Goal: Navigation & Orientation: Find specific page/section

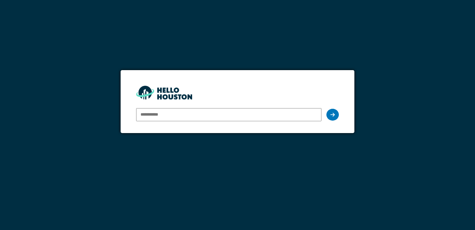
click at [154, 116] on input "email" at bounding box center [228, 114] width 185 height 13
type input "**********"
click at [329, 116] on div at bounding box center [333, 115] width 12 height 12
click at [331, 113] on icon at bounding box center [333, 114] width 4 height 5
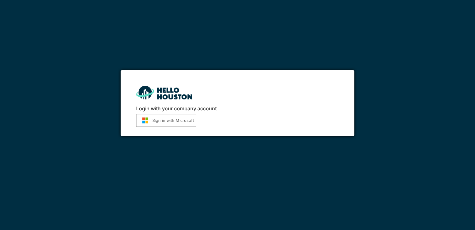
click at [156, 119] on button "Sign in with Microsoft" at bounding box center [166, 120] width 60 height 13
click at [161, 122] on button "Sign in with Microsoft" at bounding box center [166, 120] width 60 height 13
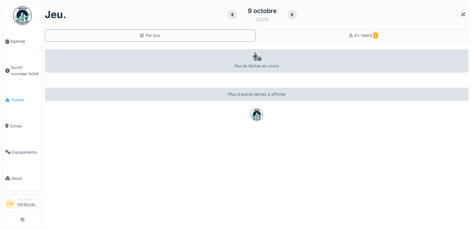
click at [16, 97] on span "Tickets" at bounding box center [25, 100] width 29 height 6
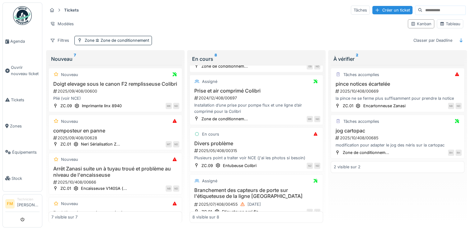
scroll to position [124, 0]
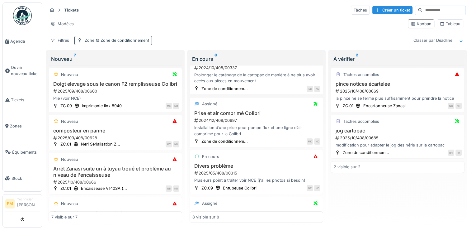
click at [96, 41] on icon at bounding box center [97, 40] width 3 height 3
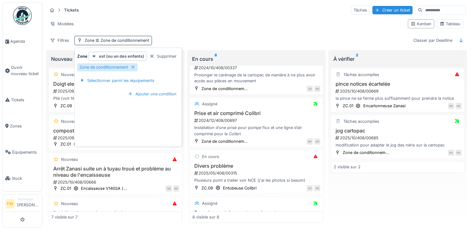
click at [143, 113] on div "Zone est (ou un des enfants) Supprimer Zone de conditionnement Sélectionner par…" at bounding box center [128, 98] width 104 height 93
click at [233, 40] on div "Filtres Zone Zone de conditionnement Classer par Deadline" at bounding box center [256, 40] width 418 height 9
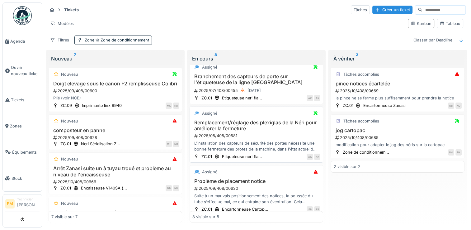
scroll to position [270, 0]
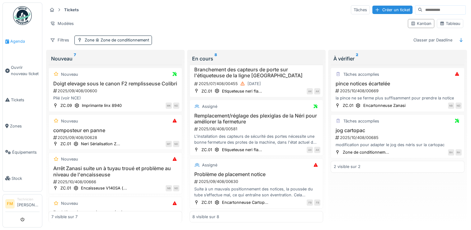
click at [17, 42] on span "Agenda" at bounding box center [24, 41] width 29 height 6
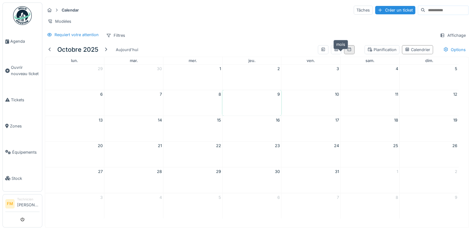
click at [347, 51] on icon at bounding box center [349, 49] width 5 height 4
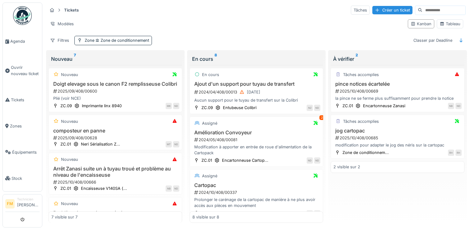
scroll to position [5, 0]
click at [7, 41] on icon at bounding box center [7, 41] width 4 height 4
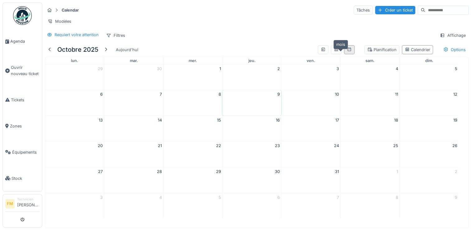
click at [347, 51] on icon at bounding box center [349, 49] width 5 height 4
